Goal: Information Seeking & Learning: Learn about a topic

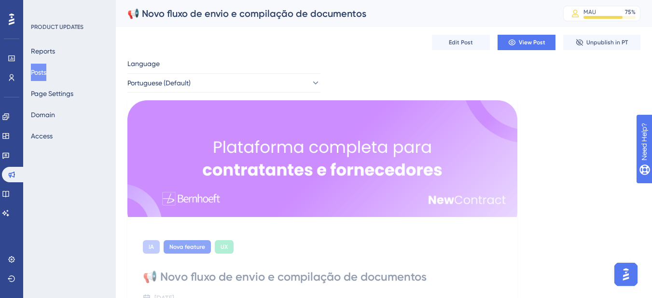
click at [45, 77] on button "Posts" at bounding box center [38, 72] width 15 height 17
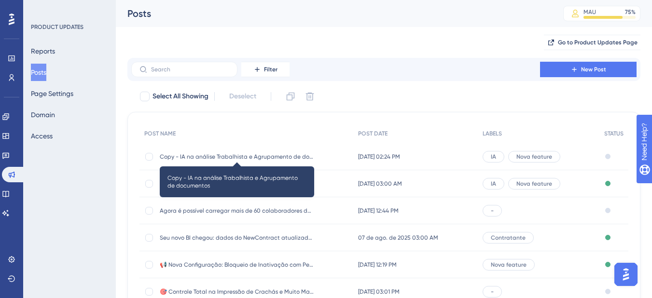
click at [212, 159] on span "Copy - IA na análise Trabalhista e Agrupamento de documentos" at bounding box center [237, 157] width 155 height 8
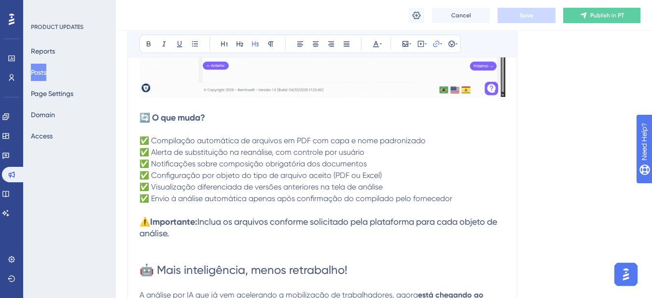
scroll to position [463, 0]
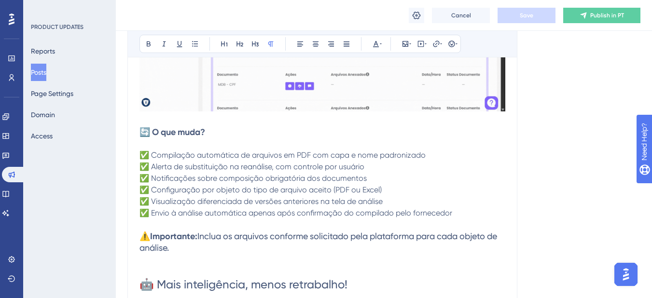
drag, startPoint x: 197, startPoint y: 255, endPoint x: 156, endPoint y: 268, distance: 42.6
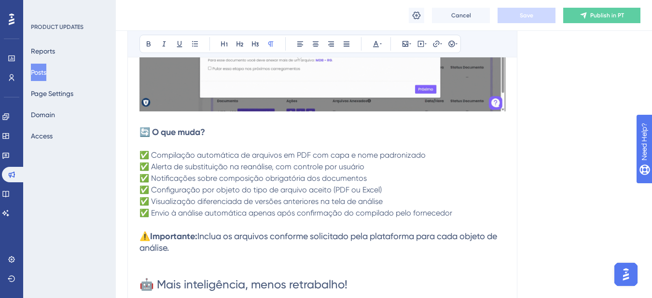
click at [197, 255] on p at bounding box center [323, 260] width 366 height 12
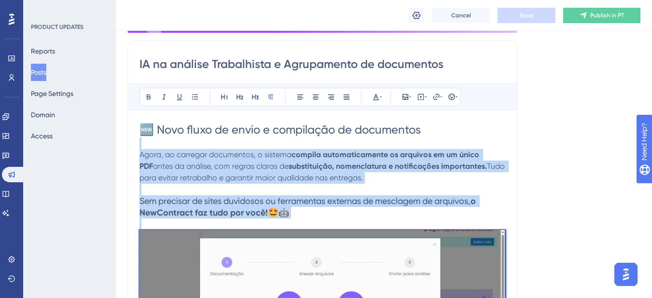
scroll to position [173, 0]
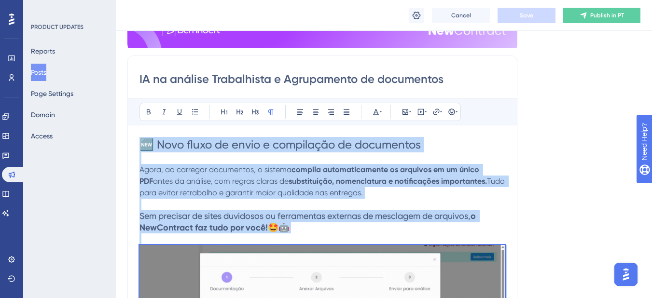
drag, startPoint x: 154, startPoint y: 264, endPoint x: 133, endPoint y: 145, distance: 121.2
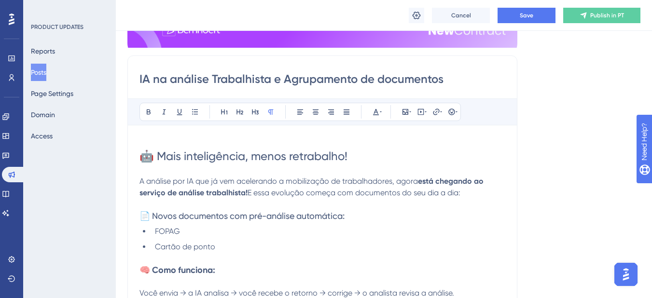
click at [137, 158] on div "IA na análise Trabalhista e Agrupamento de documentos Bold Italic Underline Bul…" at bounding box center [322, 294] width 390 height 476
click at [142, 158] on span "🤖 Mais inteligência, menos retrabalho!" at bounding box center [244, 157] width 208 height 14
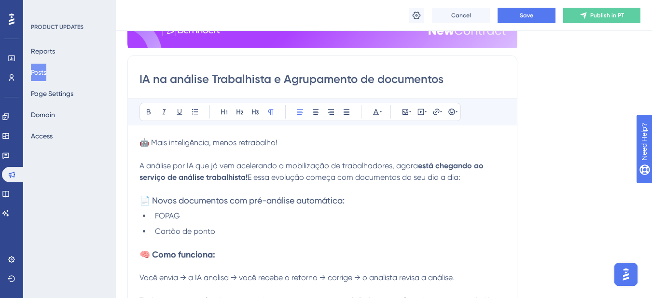
click at [152, 146] on span "🤖 Mais inteligência, menos retrabalho!" at bounding box center [209, 142] width 138 height 9
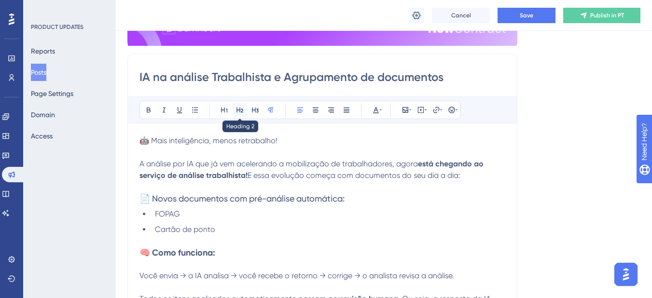
click at [244, 111] on button at bounding box center [240, 110] width 14 height 14
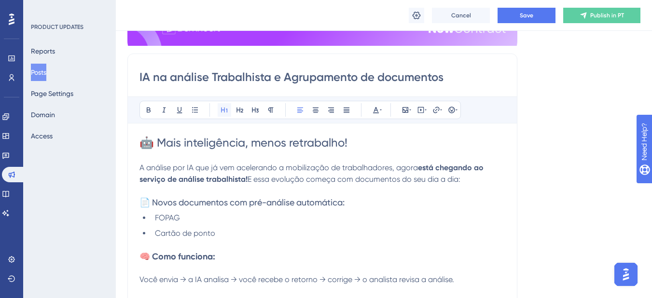
click at [228, 113] on button at bounding box center [225, 110] width 14 height 14
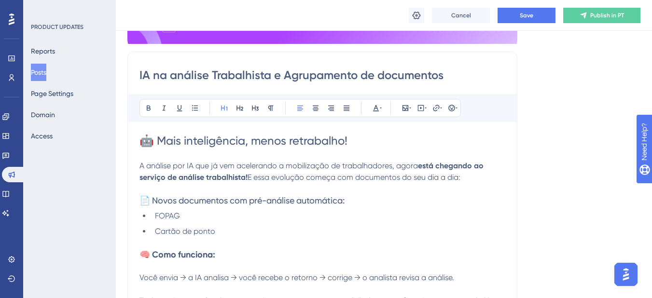
click at [264, 74] on input "IA na análise Trabalhista e Agrupamento de documentos" at bounding box center [323, 75] width 366 height 15
drag, startPoint x: 275, startPoint y: 75, endPoint x: 475, endPoint y: 76, distance: 199.4
click at [475, 76] on input "IA na análise Trabalhista e Agrupamento de documentos" at bounding box center [323, 75] width 366 height 15
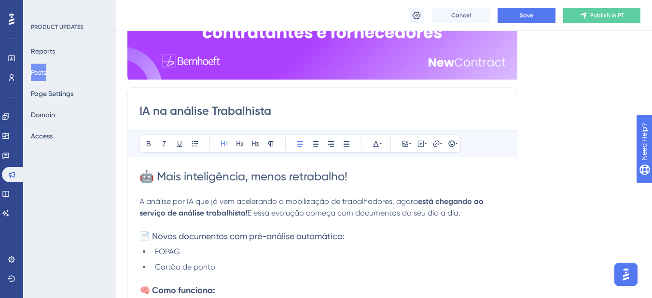
scroll to position [145, 0]
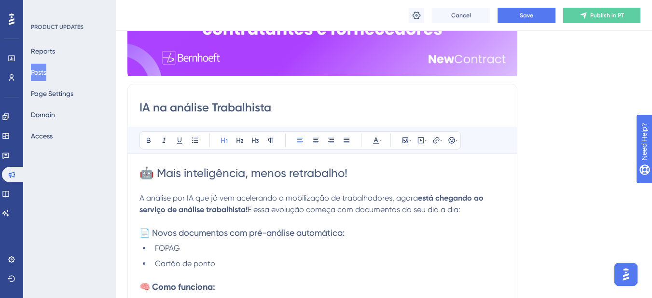
type input "IA na análise Trabalhista"
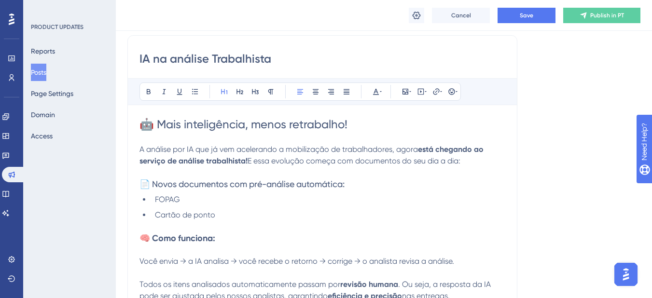
scroll to position [193, 0]
click at [215, 218] on li "Cartão de ponto" at bounding box center [328, 216] width 354 height 12
drag, startPoint x: 215, startPoint y: 218, endPoint x: 157, endPoint y: 205, distance: 59.9
click at [157, 205] on ul "FOPAG Cartão de ponto" at bounding box center [323, 208] width 366 height 27
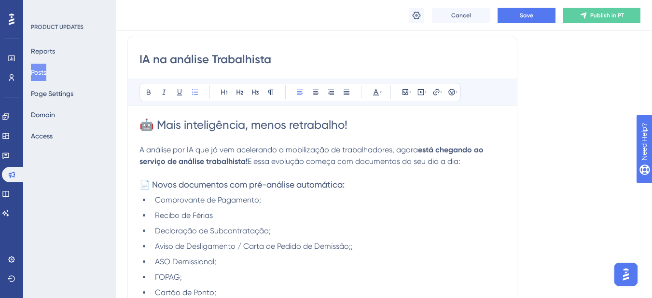
scroll to position [293, 0]
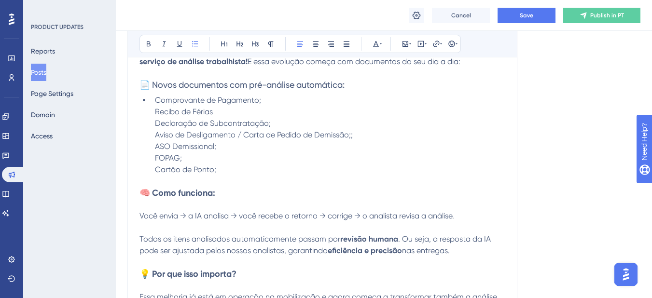
click at [191, 147] on span "Comprovante de Pagamento; Recibo de Férias Declaração de Subcontratação; Aviso …" at bounding box center [254, 135] width 198 height 79
drag, startPoint x: 191, startPoint y: 147, endPoint x: 393, endPoint y: 136, distance: 202.1
click at [393, 136] on li "Comprovante de Pagamento; Recibo de Férias Declaração de Subcontratação; Aviso …" at bounding box center [328, 135] width 354 height 81
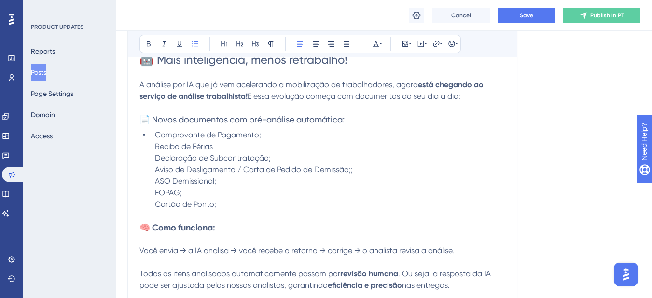
scroll to position [245, 0]
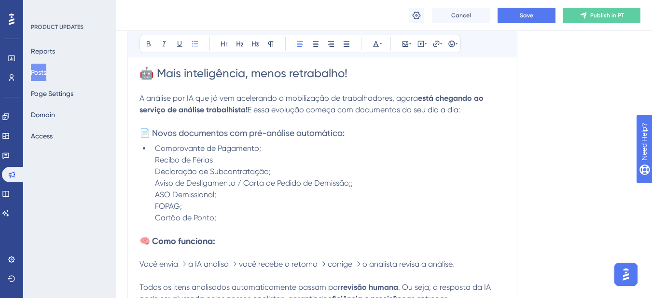
click at [154, 158] on li "Comprovante de Pagamento; Recibo de Férias Declaração de Subcontratação; Aviso …" at bounding box center [328, 183] width 354 height 81
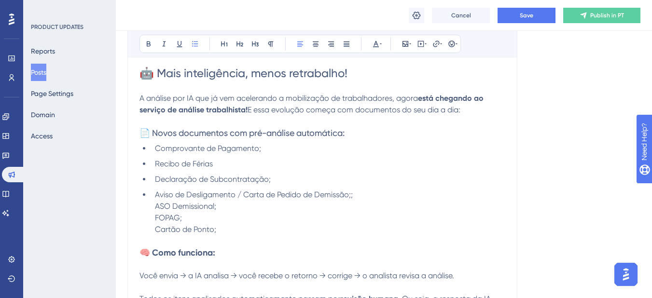
click at [156, 205] on span "Aviso de Desligamento / Carta de Pedido de Demissão;; ASO Demissional; FOPAG; C…" at bounding box center [254, 212] width 198 height 44
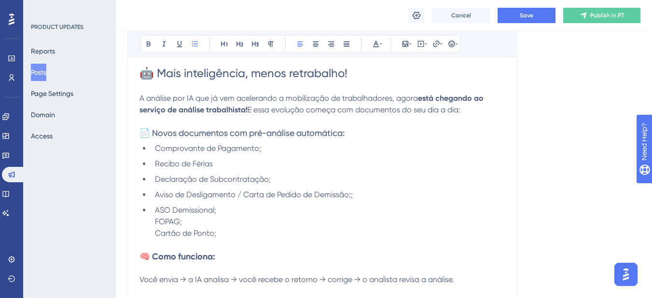
click at [155, 223] on span "ASO Demissional; FOPAG; Cartão de Ponto;" at bounding box center [185, 222] width 61 height 32
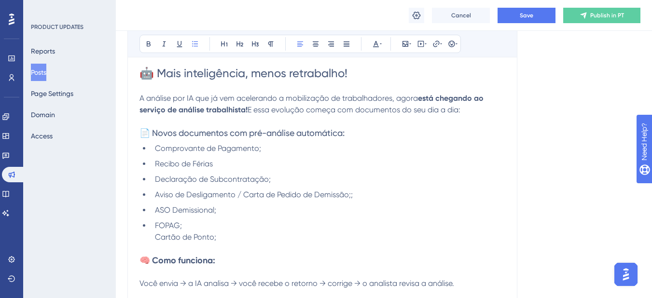
click at [155, 236] on span "FOPAG; Cartão de Ponto;" at bounding box center [185, 231] width 61 height 21
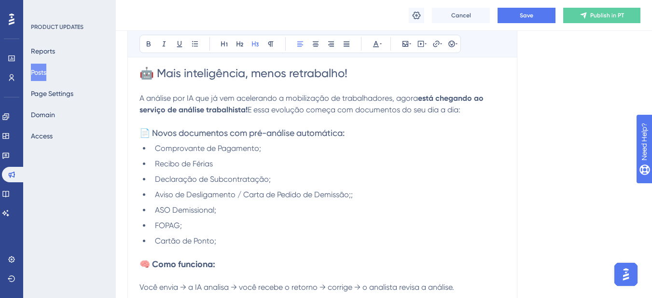
click at [306, 136] on span "📄 Novos documentos com pré-análise automática:" at bounding box center [242, 133] width 205 height 10
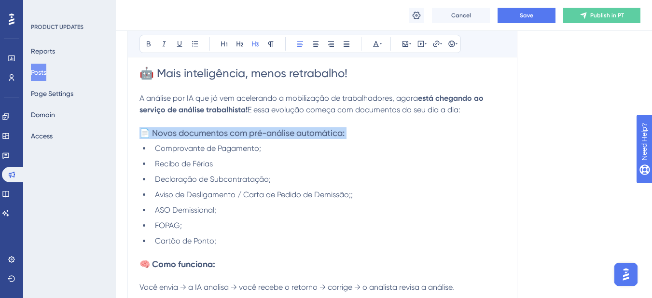
click at [306, 136] on span "📄 Novos documentos com pré-análise automática:" at bounding box center [242, 133] width 205 height 10
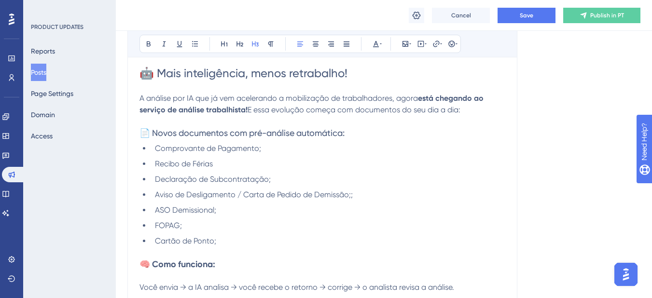
click at [373, 139] on h3 "📄 Novos documentos com pré-análise automática:" at bounding box center [323, 133] width 366 height 12
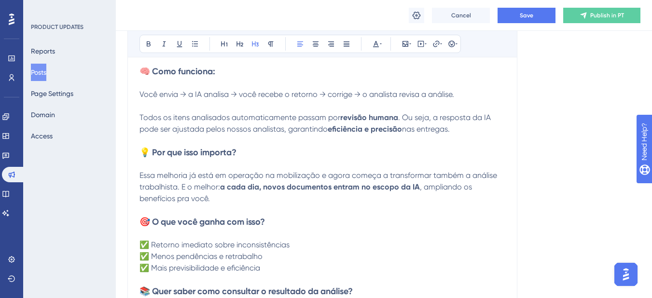
scroll to position [341, 0]
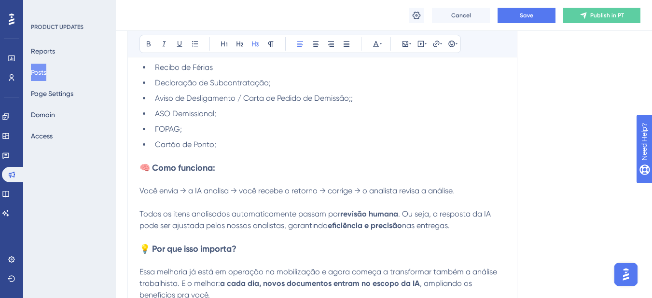
click at [261, 213] on span "Todos os itens analisados automaticamente passam por" at bounding box center [240, 214] width 201 height 9
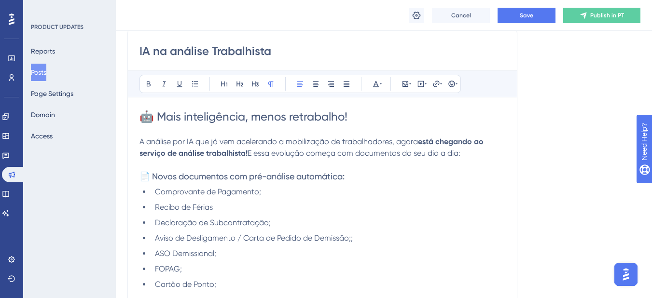
scroll to position [197, 0]
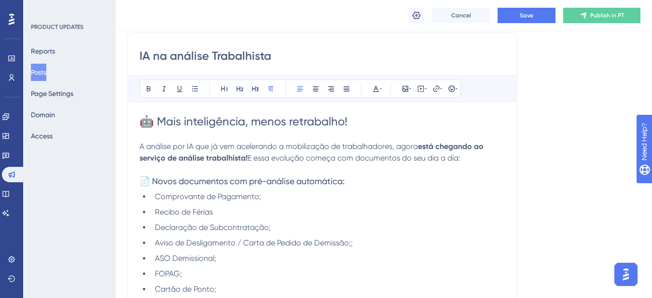
click at [246, 205] on ul "Comprovante de Pagamento; Recibo de Férias Declaração de Subcontratação; Aviso …" at bounding box center [323, 243] width 366 height 104
click at [257, 166] on p at bounding box center [323, 170] width 366 height 12
click at [384, 166] on p at bounding box center [323, 170] width 366 height 12
click at [518, 19] on button "Save" at bounding box center [527, 15] width 58 height 15
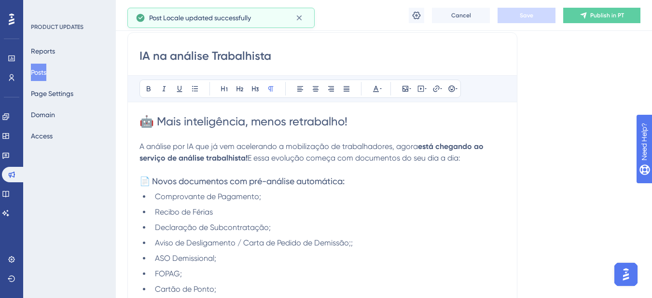
scroll to position [583, 0]
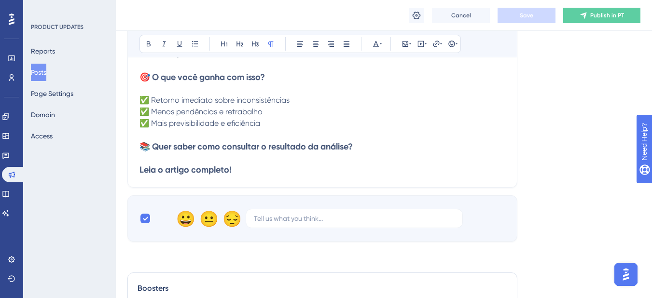
click at [250, 166] on h3 "Leia o artigo completo!" at bounding box center [323, 170] width 366 height 12
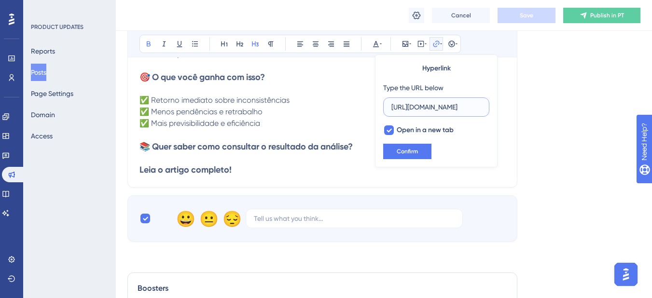
scroll to position [0, 175]
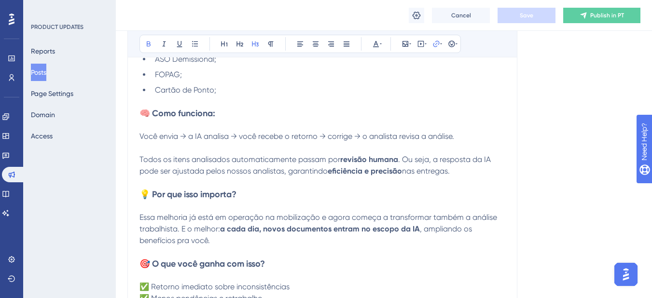
scroll to position [341, 0]
